Goal: Information Seeking & Learning: Learn about a topic

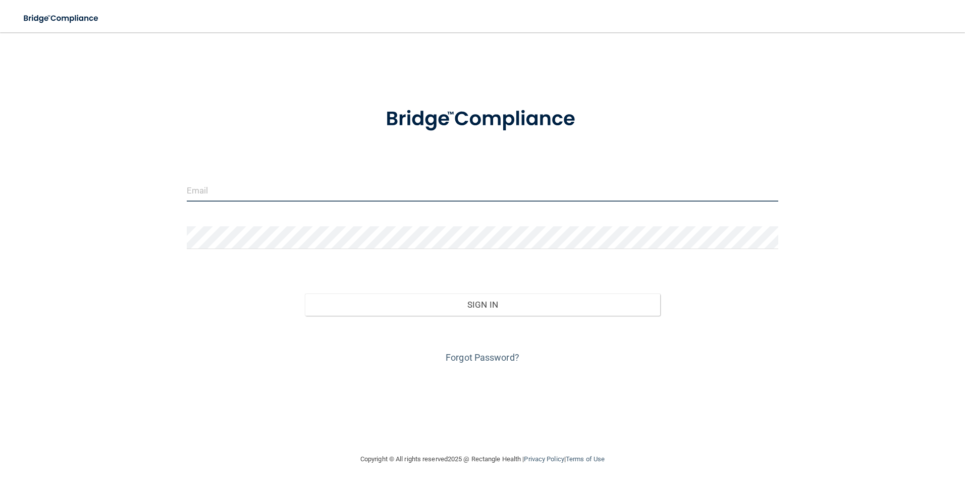
click at [266, 185] on input "email" at bounding box center [483, 190] width 592 height 23
type input "[PERSON_NAME][EMAIL_ADDRESS][PERSON_NAME][DOMAIN_NAME]"
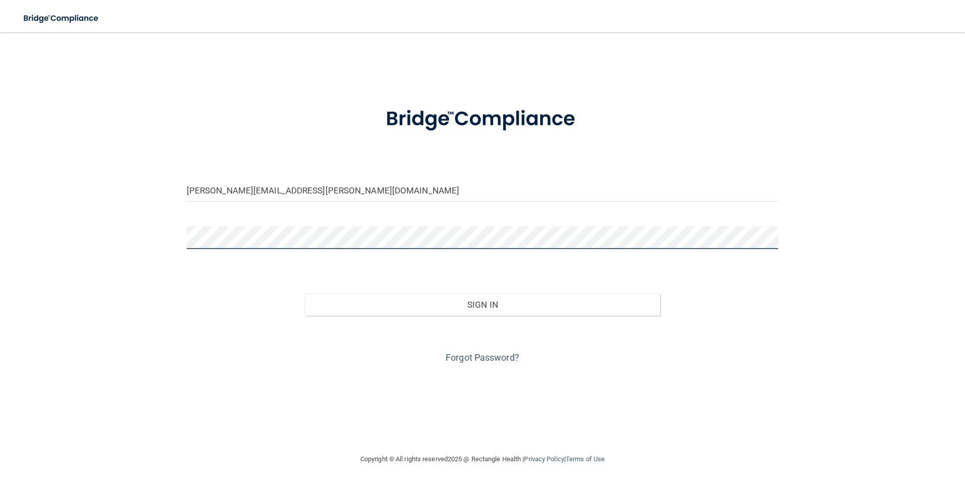
click at [305, 293] on button "Sign In" at bounding box center [482, 304] width 355 height 22
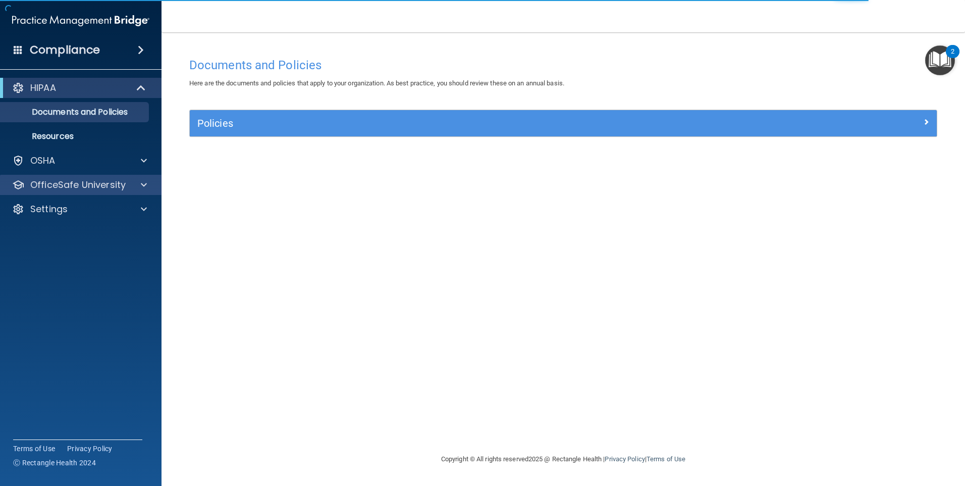
click at [98, 194] on div "OfficeSafe University" at bounding box center [81, 185] width 162 height 20
click at [98, 186] on p "OfficeSafe University" at bounding box center [77, 185] width 95 height 12
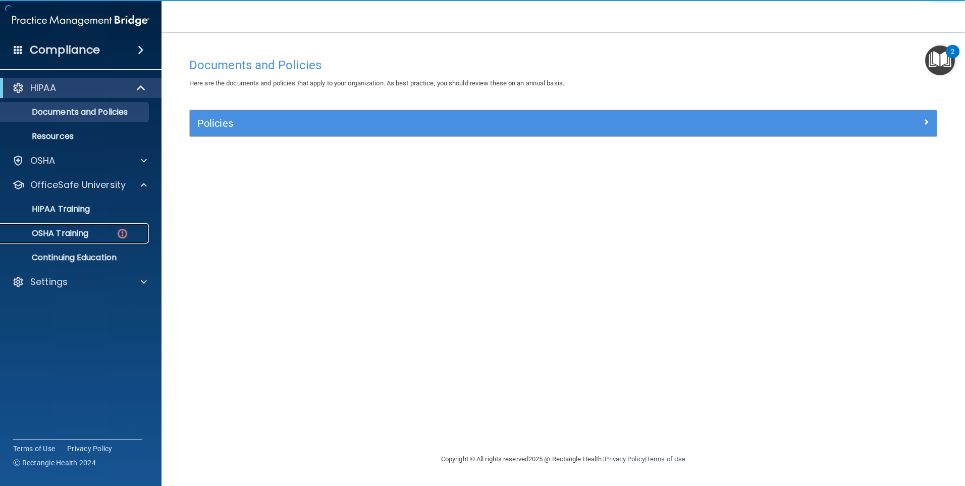
click at [96, 235] on div "OSHA Training" at bounding box center [76, 233] width 138 height 10
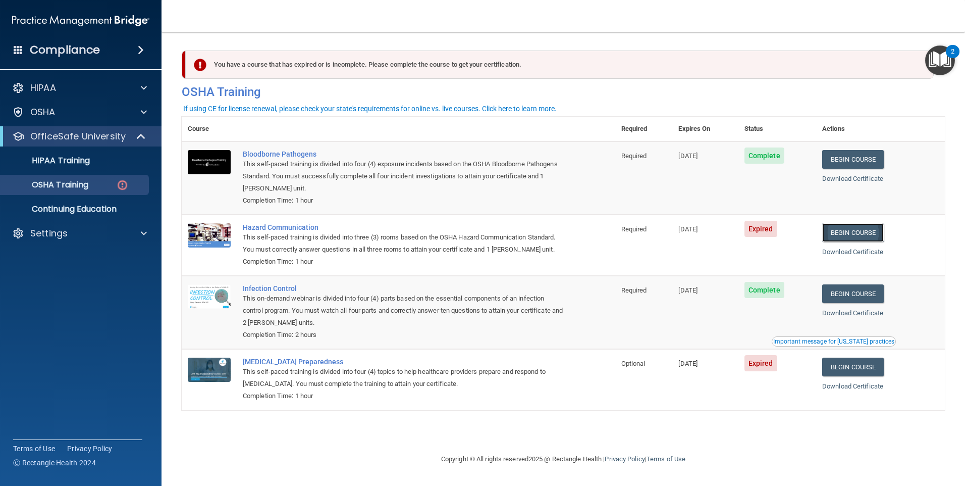
click at [867, 236] on link "Begin Course" at bounding box center [853, 232] width 62 height 19
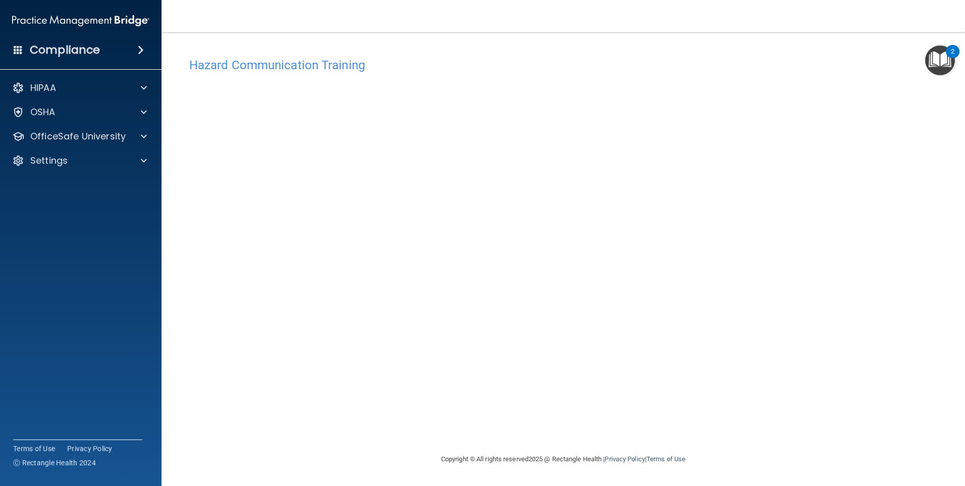
click at [935, 63] on img "Open Resource Center, 2 new notifications" at bounding box center [940, 60] width 30 height 30
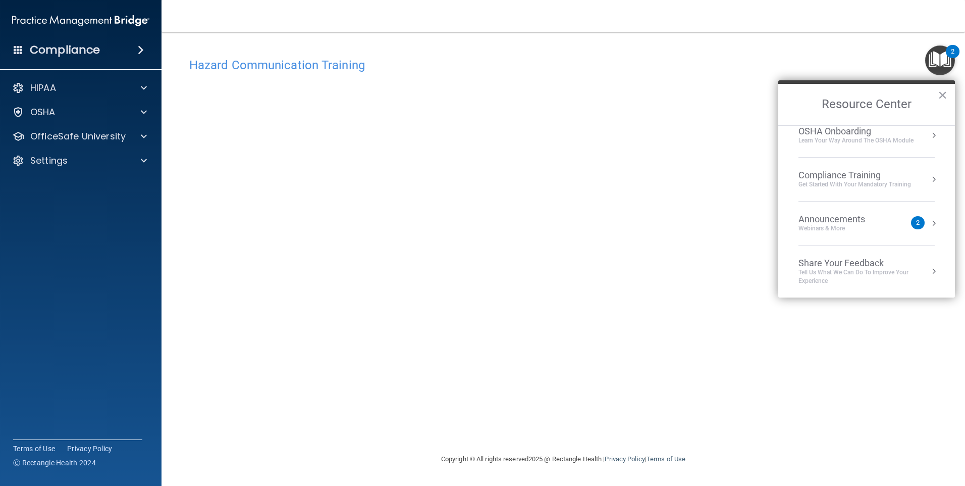
scroll to position [57, 0]
click at [887, 192] on li "Compliance Training Get Started with your mandatory training" at bounding box center [867, 179] width 136 height 44
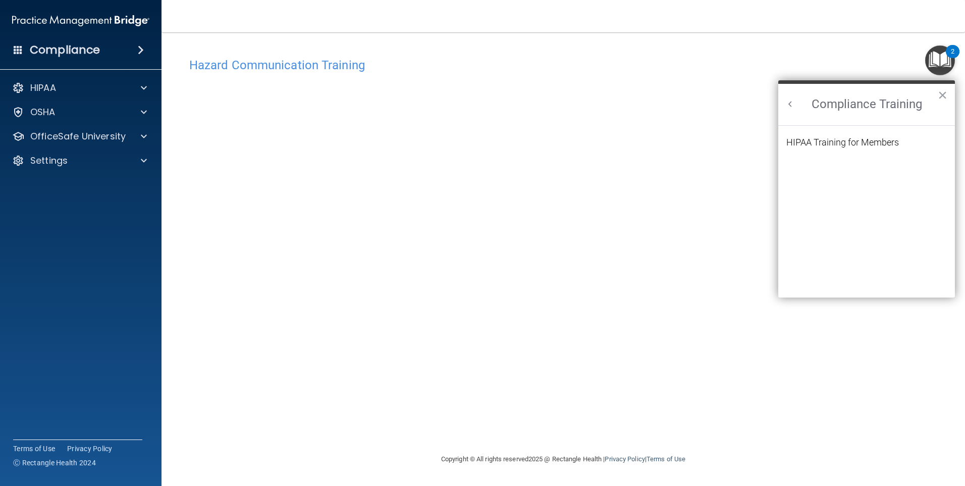
scroll to position [44, 0]
click at [789, 106] on button "Back to Resource Center Home" at bounding box center [790, 104] width 10 height 10
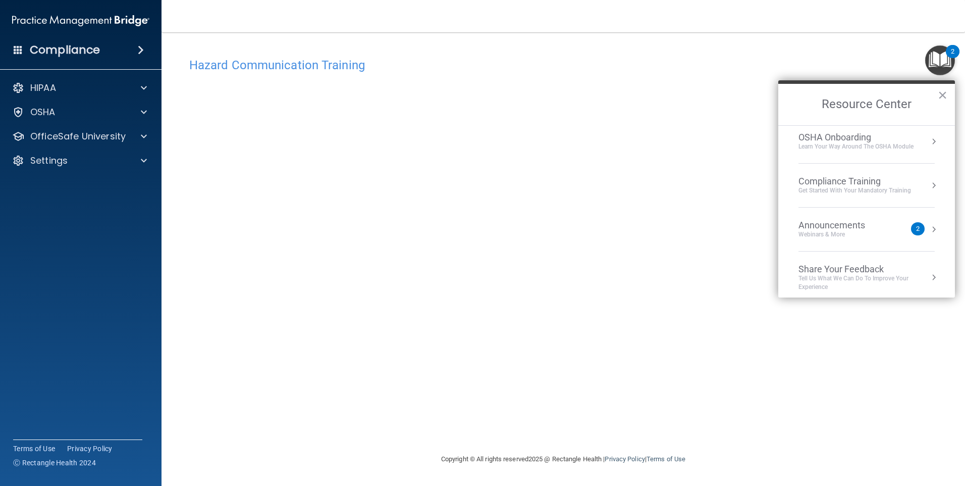
scroll to position [57, 0]
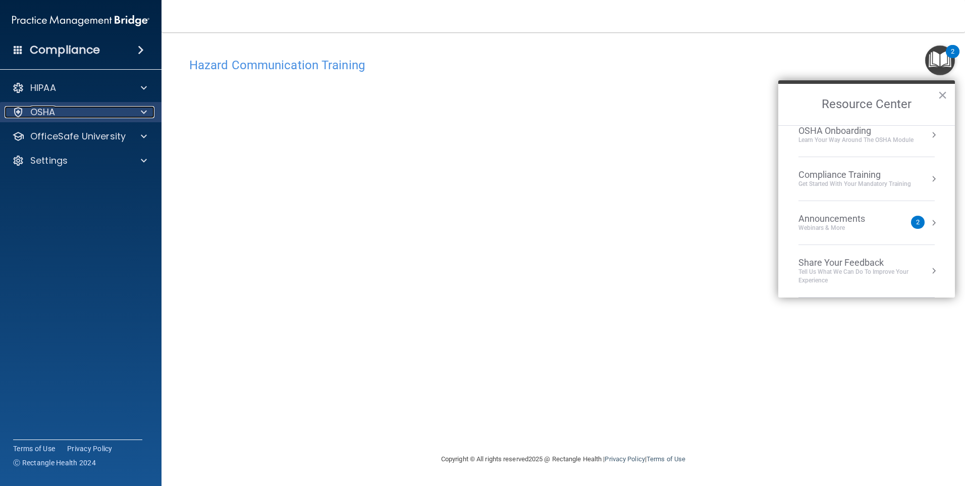
click at [87, 112] on div "OSHA" at bounding box center [67, 112] width 125 height 12
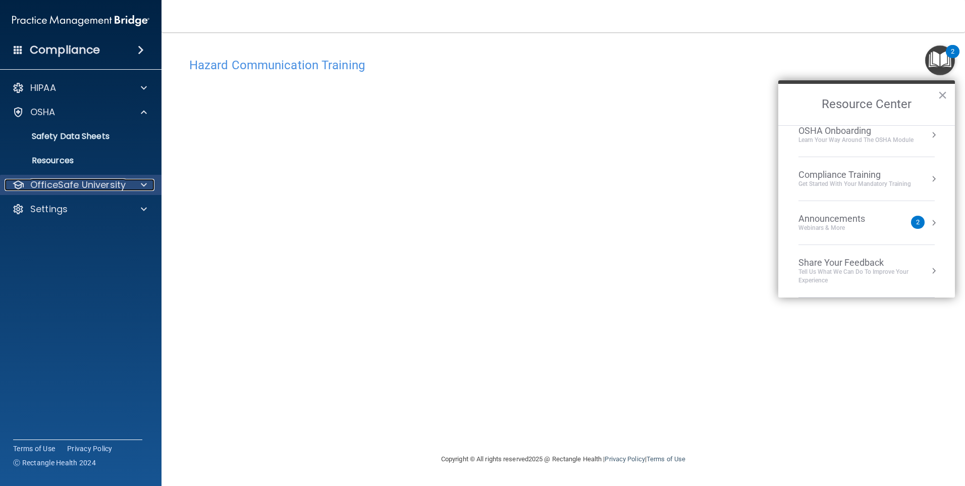
click at [82, 189] on p "OfficeSafe University" at bounding box center [77, 185] width 95 height 12
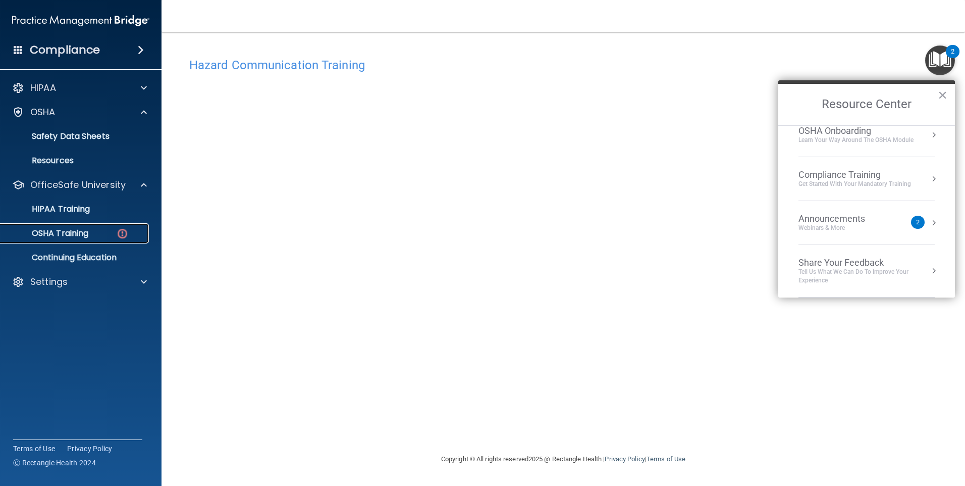
click at [108, 230] on div "OSHA Training" at bounding box center [76, 233] width 138 height 10
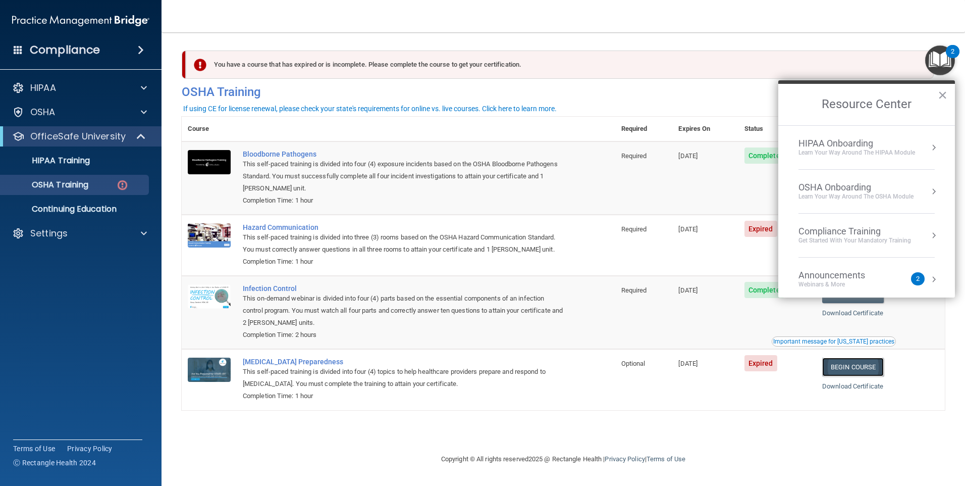
click at [861, 370] on link "Begin Course" at bounding box center [853, 366] width 62 height 19
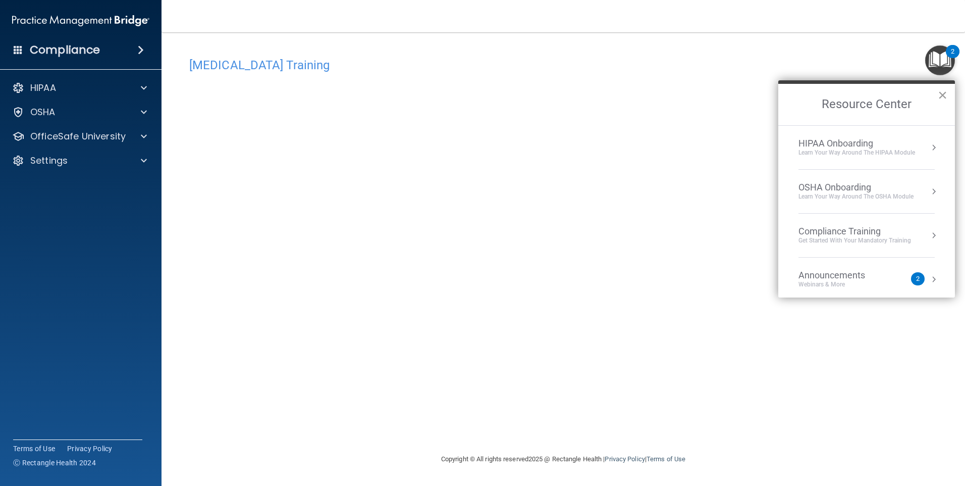
click at [940, 90] on button "×" at bounding box center [943, 95] width 10 height 16
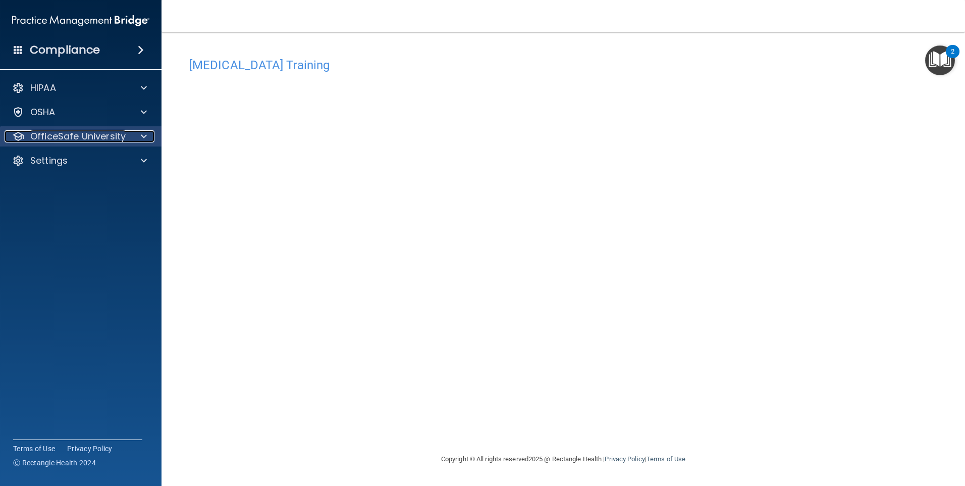
click at [62, 140] on p "OfficeSafe University" at bounding box center [77, 136] width 95 height 12
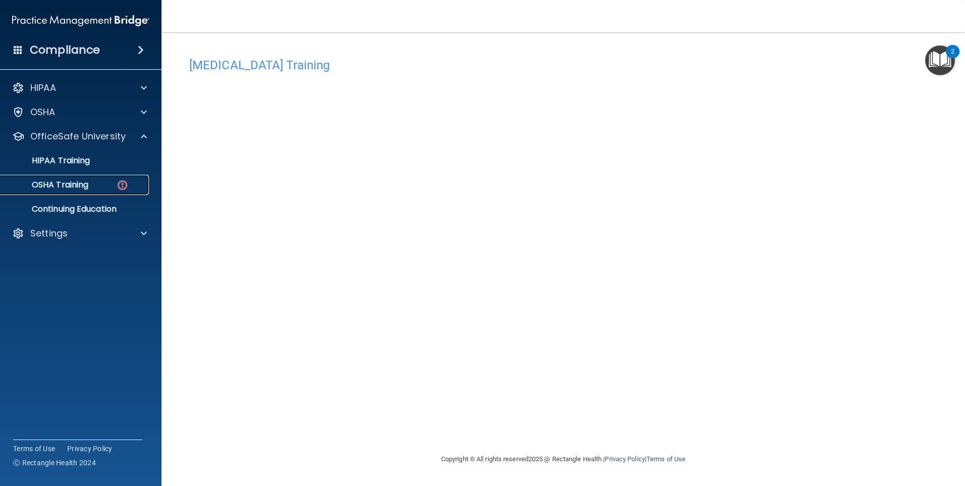
click at [82, 190] on p "OSHA Training" at bounding box center [48, 185] width 82 height 10
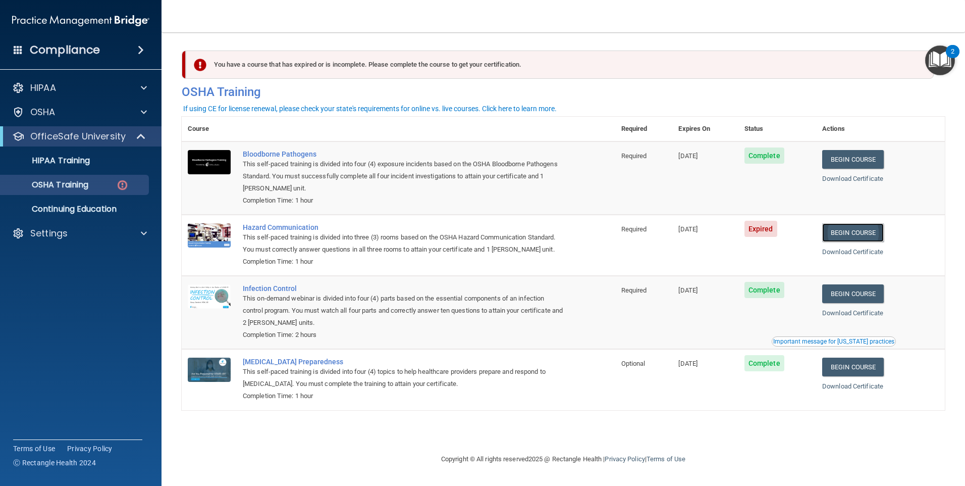
click at [868, 237] on link "Begin Course" at bounding box center [853, 232] width 62 height 19
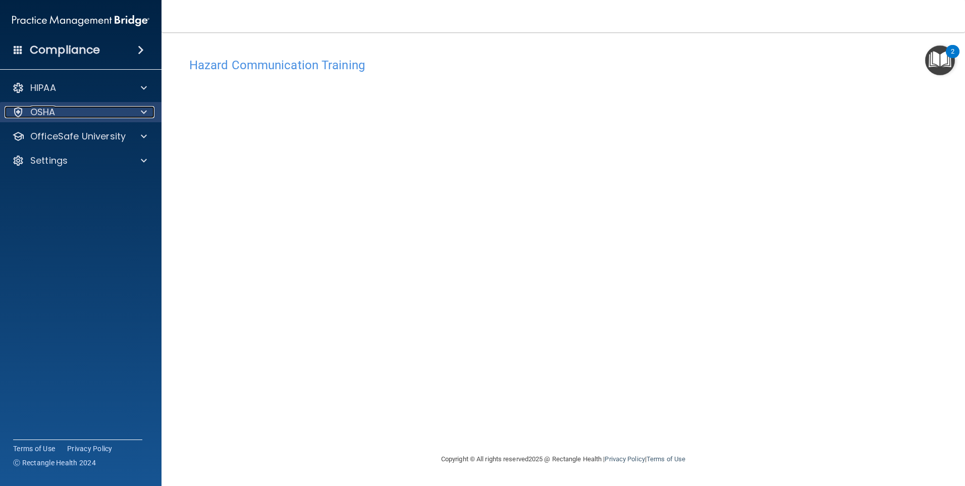
click at [51, 115] on p "OSHA" at bounding box center [42, 112] width 25 height 12
click at [58, 114] on div "OSHA" at bounding box center [67, 112] width 125 height 12
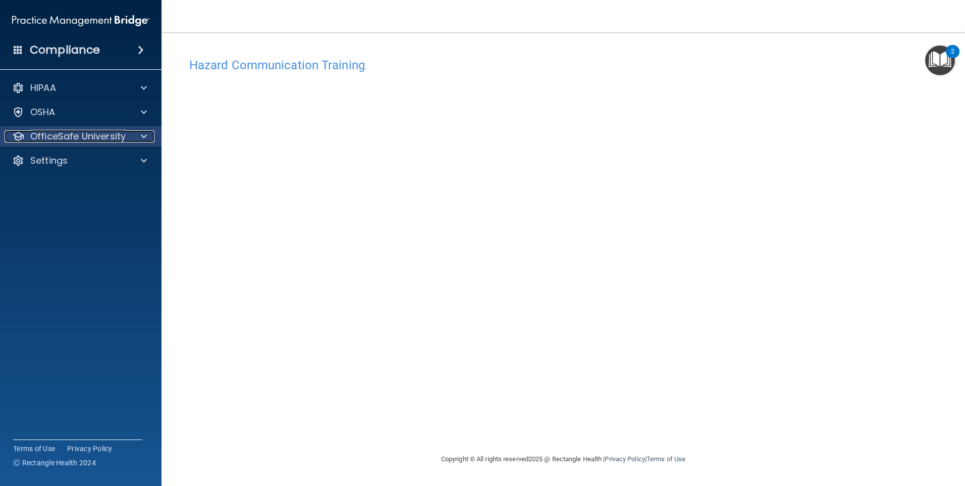
click at [63, 139] on p "OfficeSafe University" at bounding box center [77, 136] width 95 height 12
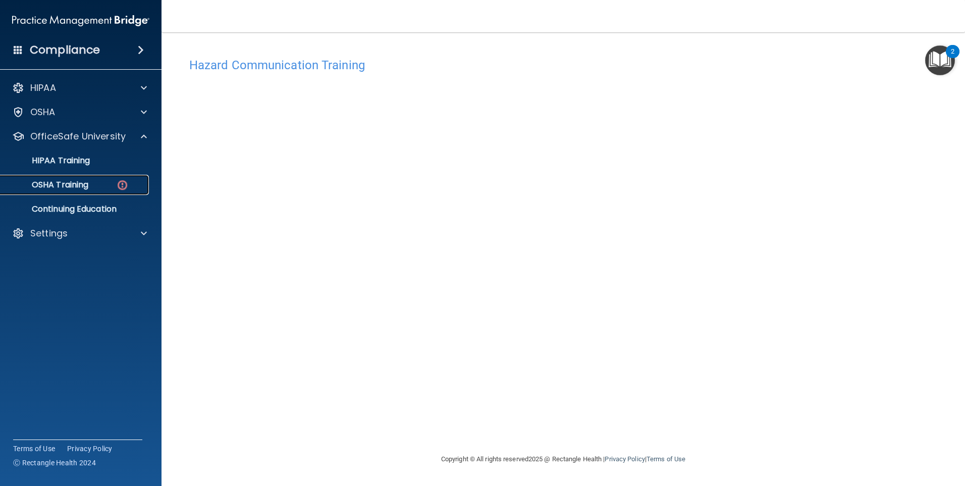
click at [120, 188] on img at bounding box center [122, 185] width 13 height 13
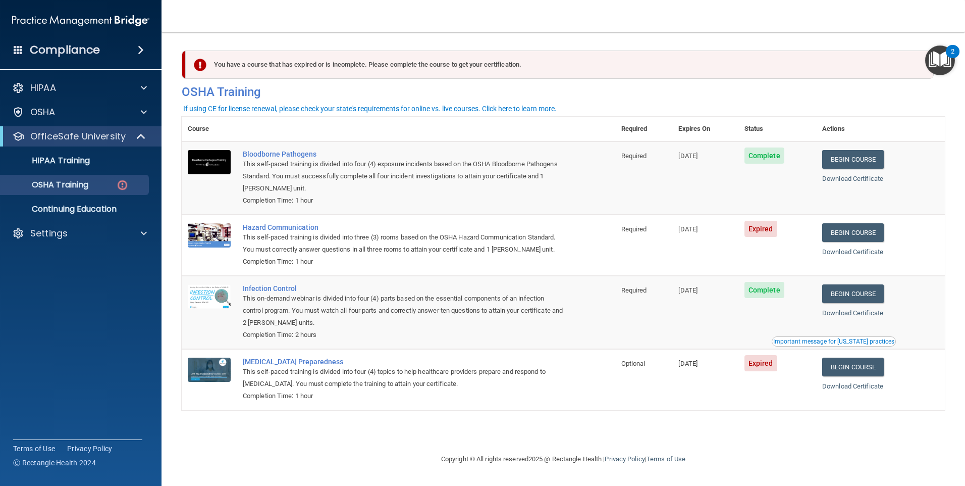
click at [56, 9] on div "Compliance" at bounding box center [80, 30] width 141 height 61
click at [57, 21] on img at bounding box center [80, 21] width 137 height 20
click at [50, 51] on h4 "Compliance" at bounding box center [65, 50] width 70 height 14
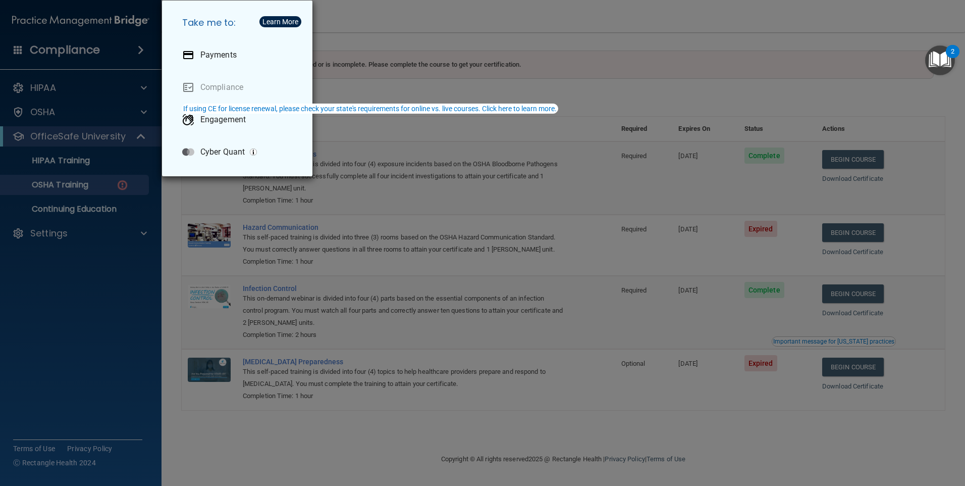
click at [64, 128] on div "Take me to: Payments Compliance Engagement Cyber Quant" at bounding box center [482, 243] width 965 height 486
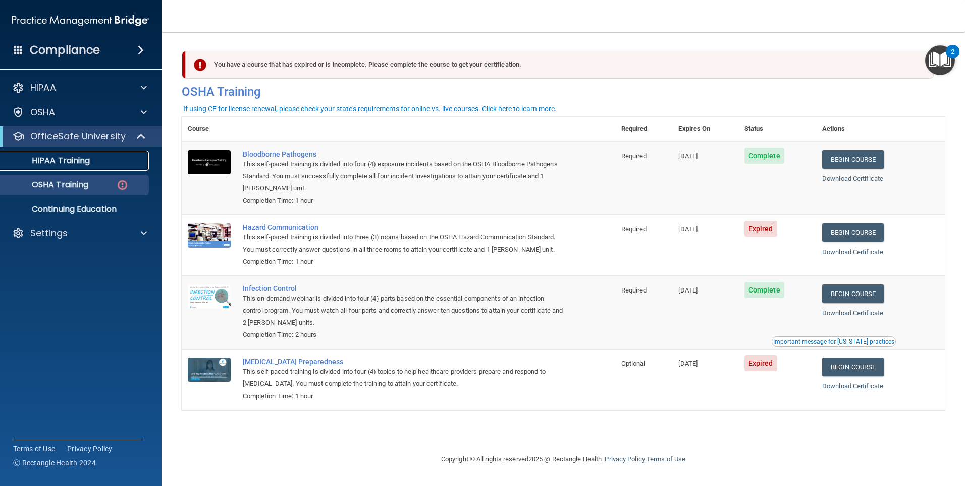
click at [82, 152] on link "HIPAA Training" at bounding box center [69, 160] width 159 height 20
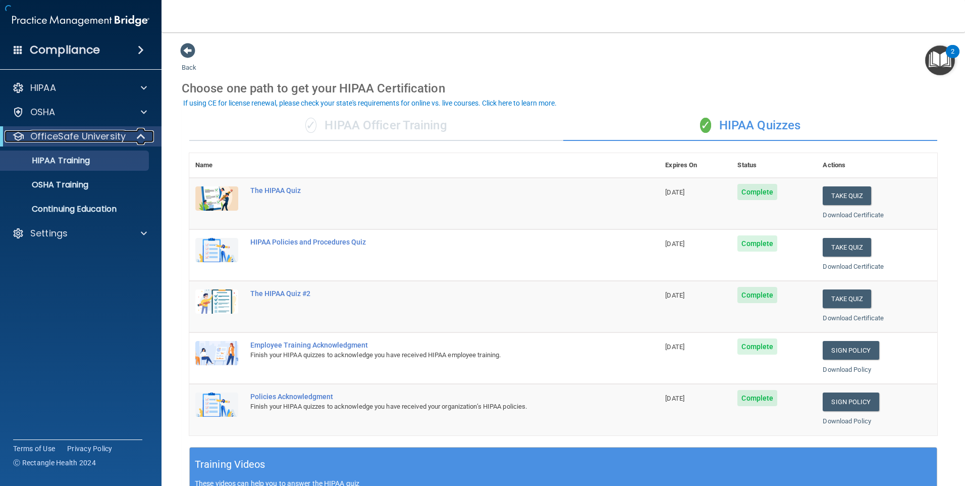
click at [72, 135] on p "OfficeSafe University" at bounding box center [77, 136] width 95 height 12
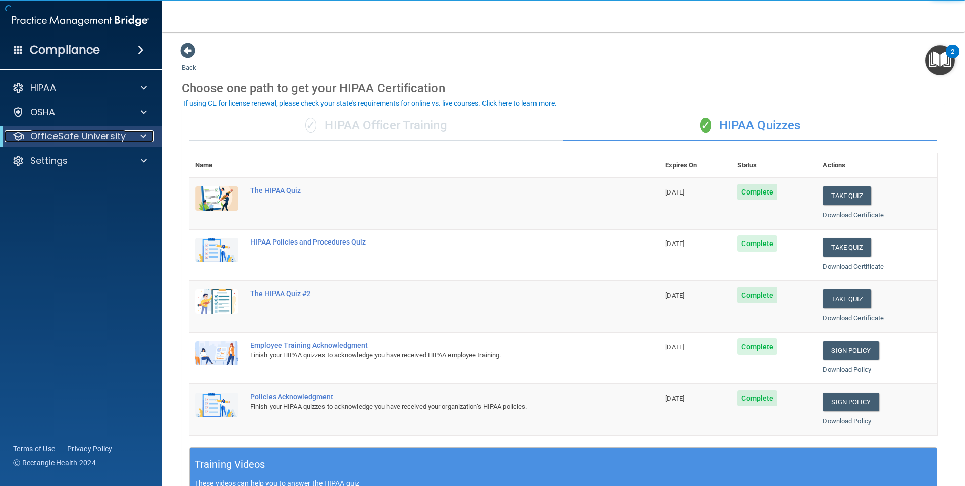
click at [70, 136] on p "OfficeSafe University" at bounding box center [77, 136] width 95 height 12
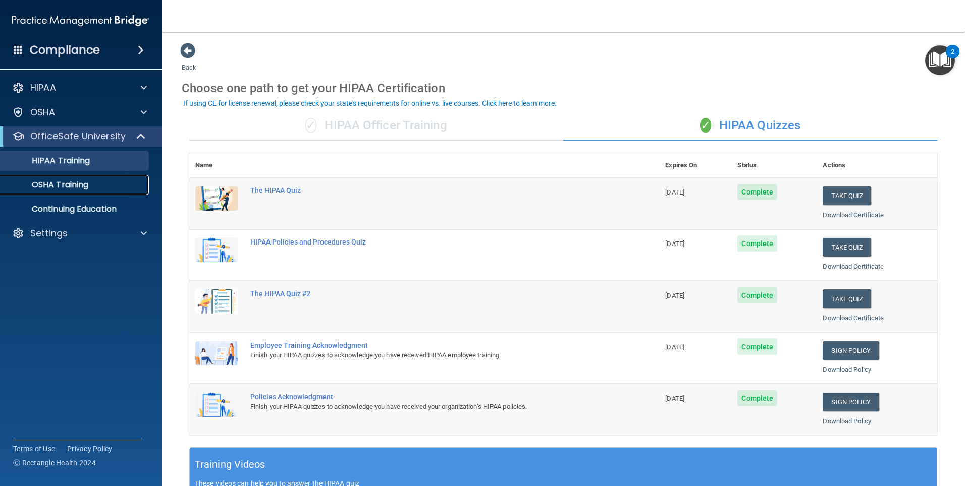
click at [74, 180] on p "OSHA Training" at bounding box center [48, 185] width 82 height 10
